Goal: Task Accomplishment & Management: Manage account settings

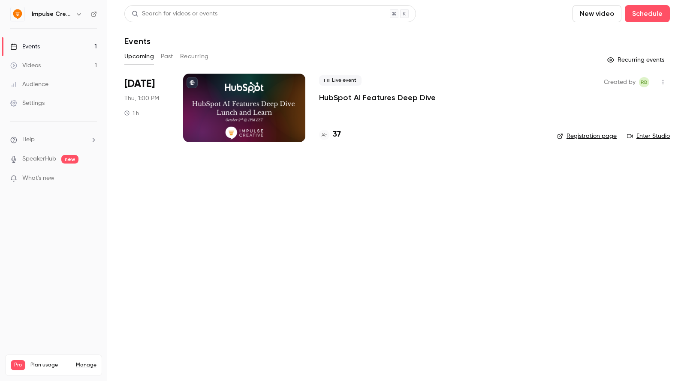
click at [258, 93] on div at bounding box center [244, 108] width 122 height 69
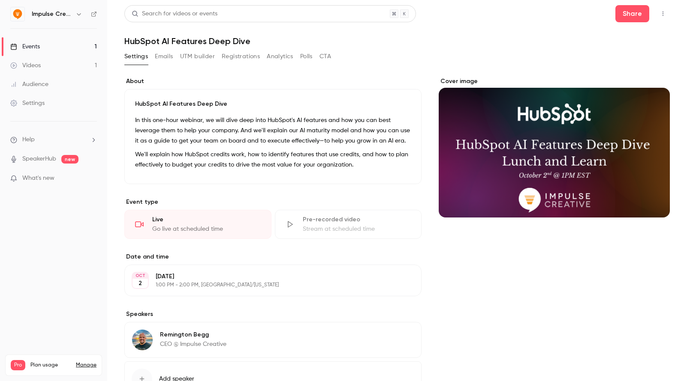
click at [166, 59] on button "Emails" at bounding box center [164, 57] width 18 height 14
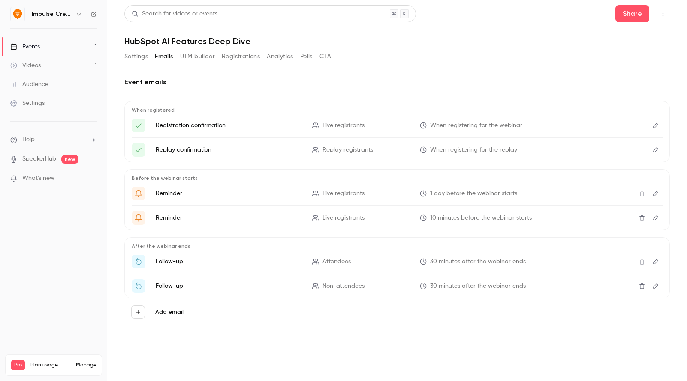
click at [254, 57] on button "Registrations" at bounding box center [241, 57] width 38 height 14
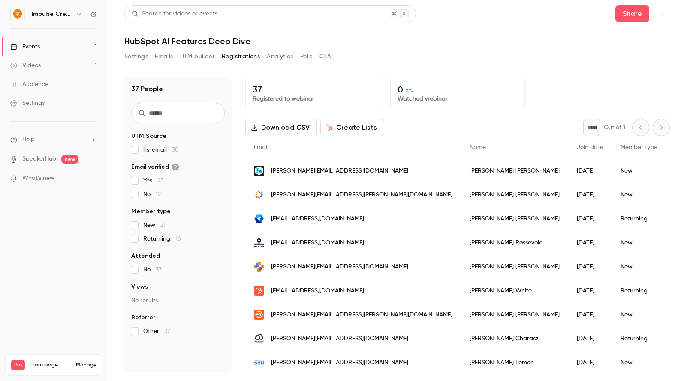
click at [446, 29] on header "Search for videos or events Share HubSpot AI Features Deep Dive" at bounding box center [396, 25] width 545 height 41
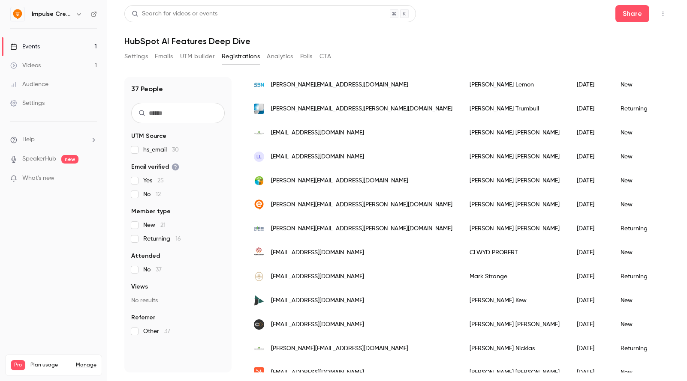
scroll to position [237, 0]
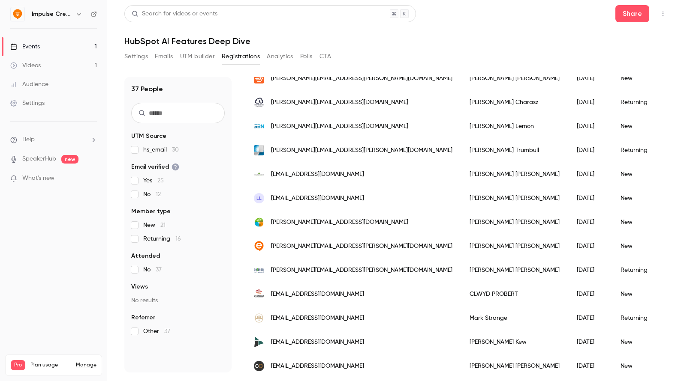
click at [475, 37] on h1 "HubSpot AI Features Deep Dive" at bounding box center [396, 41] width 545 height 10
